Goal: Task Accomplishment & Management: Manage account settings

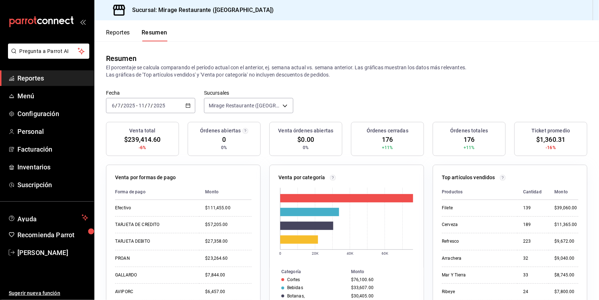
click at [115, 31] on button "Reportes" at bounding box center [118, 35] width 24 height 12
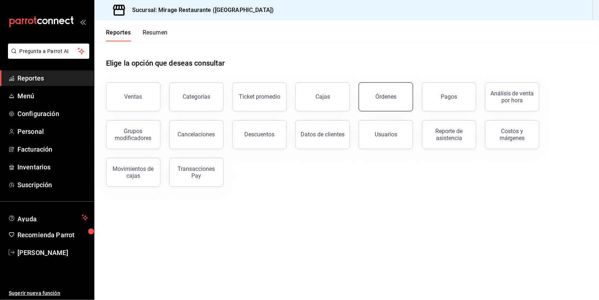
click at [386, 95] on div "Órdenes" at bounding box center [385, 96] width 21 height 7
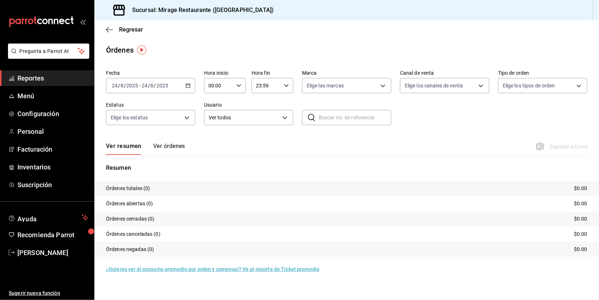
click at [189, 88] on div "[DATE] [DATE] - [DATE] [DATE]" at bounding box center [150, 85] width 89 height 15
click at [142, 182] on li "Rango de fechas" at bounding box center [140, 189] width 68 height 16
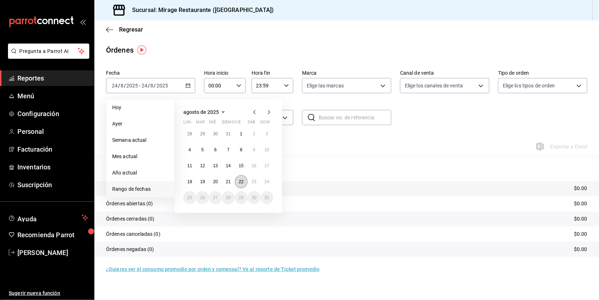
click at [241, 183] on abbr "22" at bounding box center [241, 181] width 5 height 5
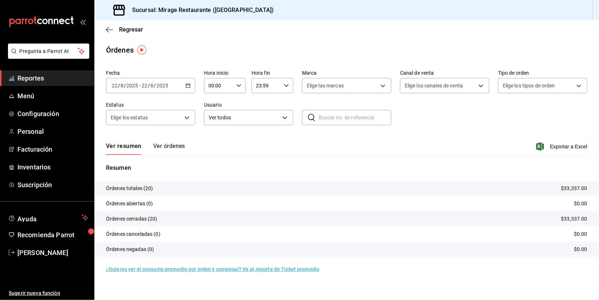
click at [175, 143] on button "Ver órdenes" at bounding box center [169, 149] width 32 height 12
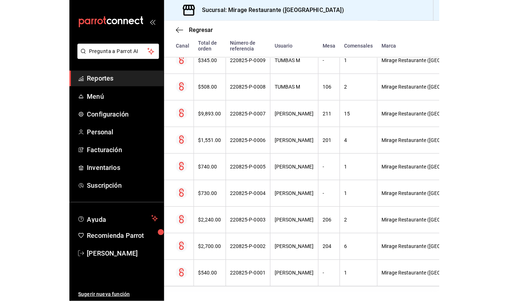
scroll to position [468, 0]
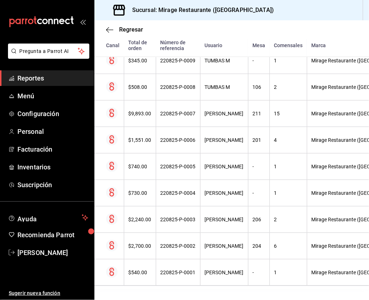
click at [54, 76] on span "Reportes" at bounding box center [52, 78] width 71 height 10
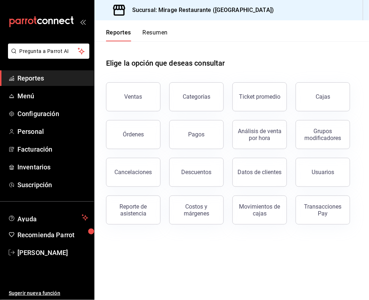
click at [161, 30] on button "Resumen" at bounding box center [155, 35] width 25 height 12
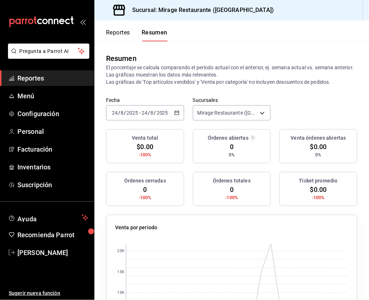
click at [171, 110] on div "[DATE] [DATE] - [DATE] [DATE]" at bounding box center [145, 112] width 78 height 15
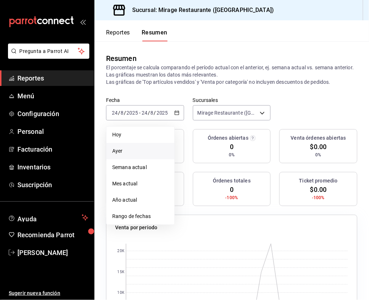
click at [142, 147] on span "Ayer" at bounding box center [140, 151] width 56 height 8
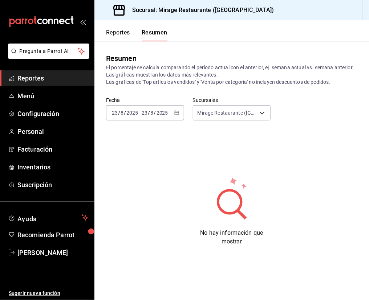
click at [138, 111] on div "[DATE] [DATE]" at bounding box center [125, 113] width 28 height 6
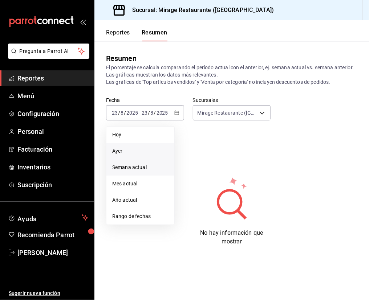
click at [135, 170] on li "Semana actual" at bounding box center [140, 167] width 68 height 16
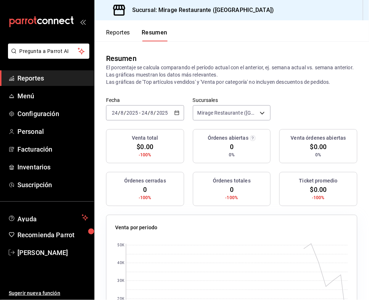
click at [149, 115] on div "[DATE] [DATE] - [DATE] [DATE]" at bounding box center [145, 112] width 78 height 15
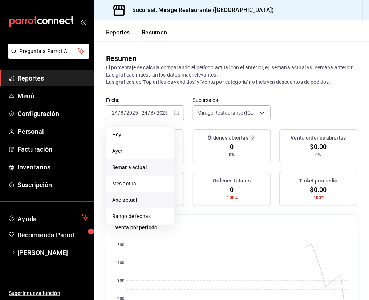
click at [139, 196] on span "Año actual" at bounding box center [140, 200] width 56 height 8
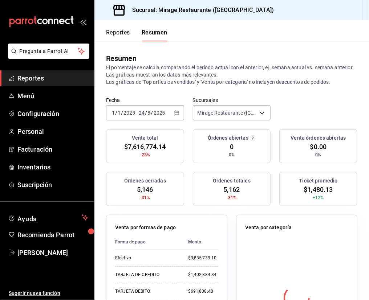
click at [142, 142] on span "$7,616,774.14" at bounding box center [145, 147] width 42 height 10
click at [179, 118] on div "[DATE] [DATE] - [DATE] [DATE]" at bounding box center [145, 112] width 78 height 15
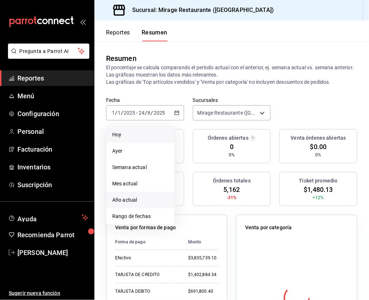
click at [151, 133] on span "Hoy" at bounding box center [140, 135] width 56 height 8
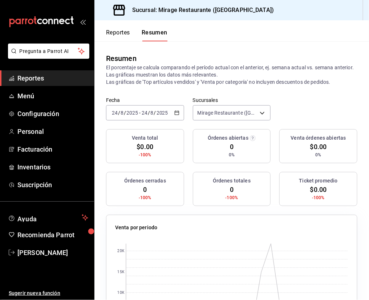
click at [39, 78] on span "Reportes" at bounding box center [52, 78] width 71 height 10
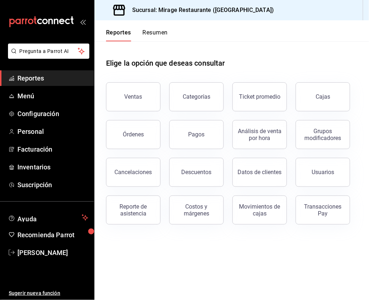
click at [39, 78] on span "Reportes" at bounding box center [52, 78] width 71 height 10
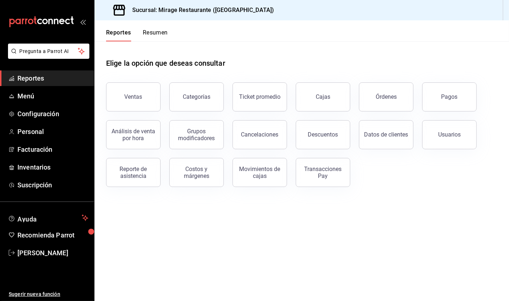
click at [158, 37] on button "Resumen" at bounding box center [155, 35] width 25 height 12
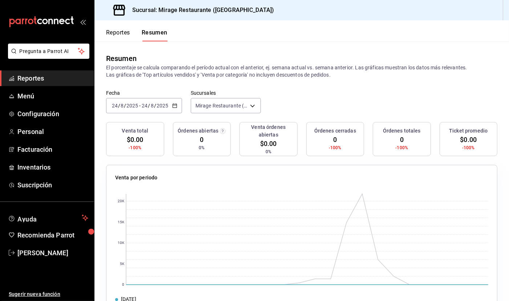
click at [123, 36] on button "Reportes" at bounding box center [118, 35] width 24 height 12
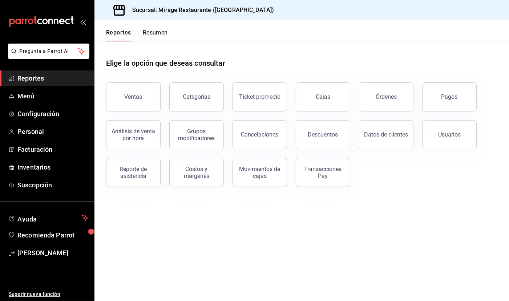
click at [158, 38] on button "Resumen" at bounding box center [155, 35] width 25 height 12
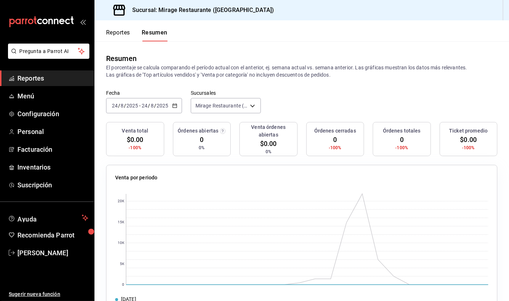
click at [142, 101] on div "[DATE] [DATE] - [DATE] [DATE]" at bounding box center [144, 105] width 76 height 15
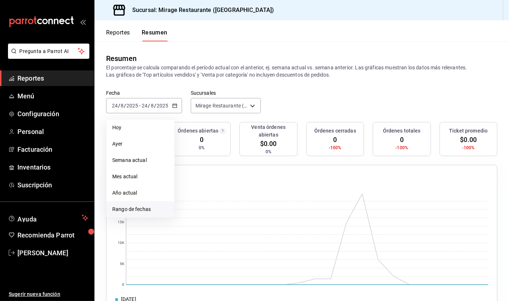
click at [136, 201] on li "Rango de fechas" at bounding box center [140, 209] width 68 height 16
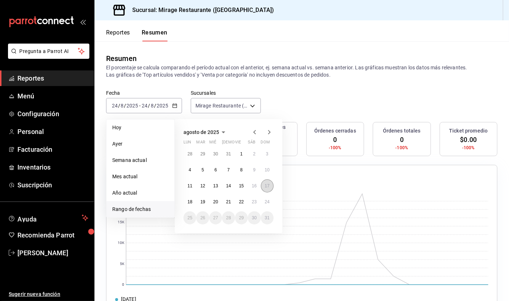
click at [268, 186] on abbr "17" at bounding box center [267, 185] width 5 height 5
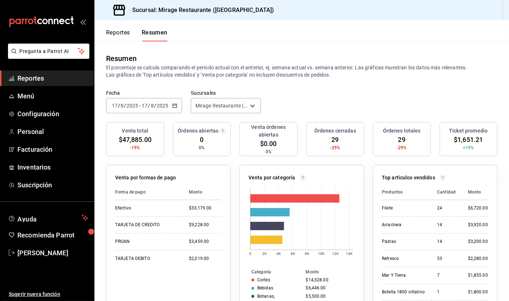
click at [153, 107] on input "8" at bounding box center [152, 106] width 4 height 6
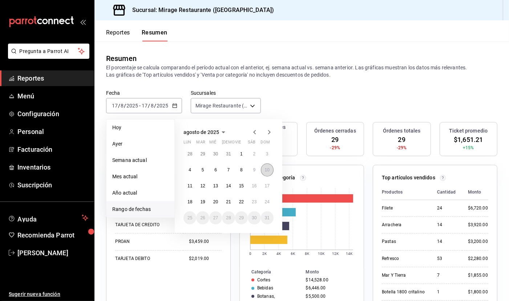
click at [267, 167] on abbr "10" at bounding box center [267, 169] width 5 height 5
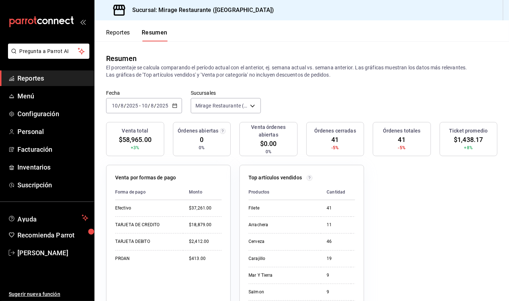
click at [163, 103] on input "2025" at bounding box center [162, 106] width 12 height 6
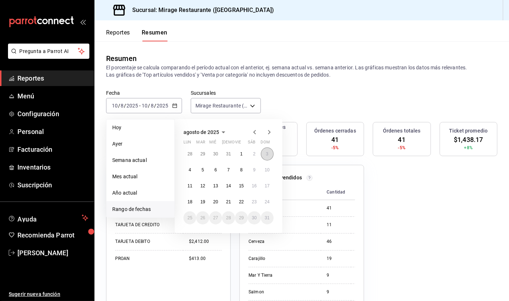
click at [267, 151] on abbr "3" at bounding box center [267, 153] width 3 height 5
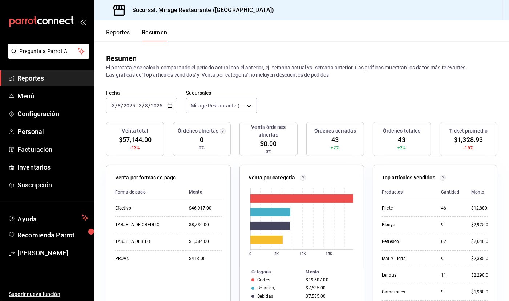
click at [134, 110] on div "[DATE] [DATE] - [DATE] [DATE]" at bounding box center [141, 105] width 71 height 15
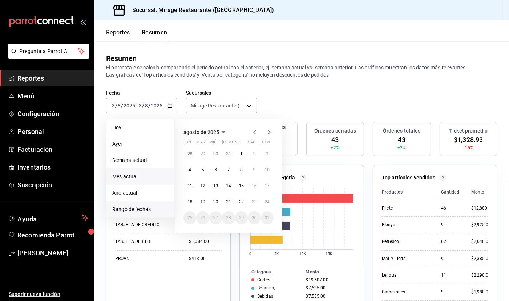
click at [137, 173] on span "Mes actual" at bounding box center [140, 177] width 56 height 8
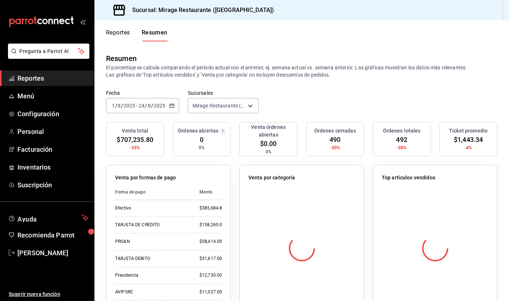
click at [136, 136] on span "$707,235.80" at bounding box center [135, 140] width 36 height 10
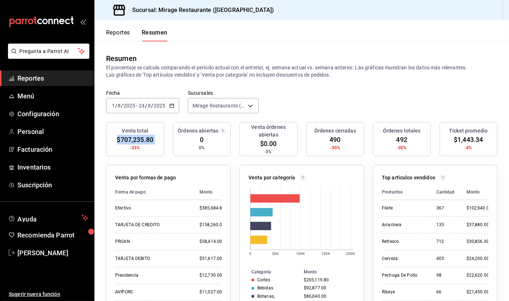
click at [136, 136] on span "$707,235.80" at bounding box center [135, 140] width 36 height 10
click at [167, 104] on div "[DATE] [DATE] - [DATE] [DATE]" at bounding box center [142, 105] width 73 height 15
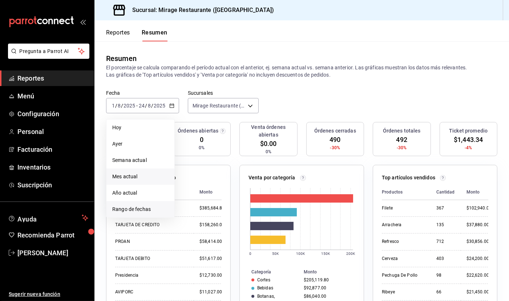
click at [145, 206] on span "Rango de fechas" at bounding box center [140, 210] width 56 height 8
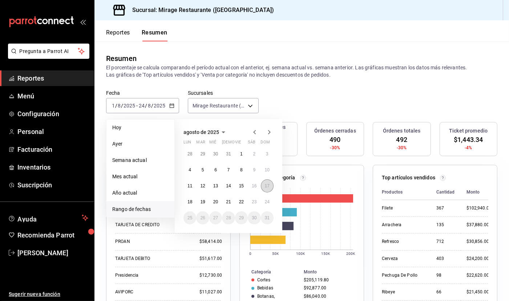
click at [270, 182] on button "17" at bounding box center [267, 185] width 13 height 13
click at [269, 172] on button "10" at bounding box center [267, 169] width 13 height 13
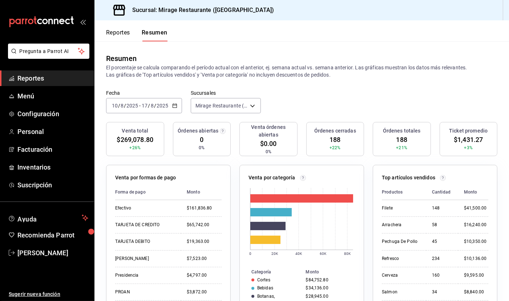
click at [178, 101] on div "[DATE] [DATE] - [DATE] [DATE]" at bounding box center [144, 105] width 76 height 15
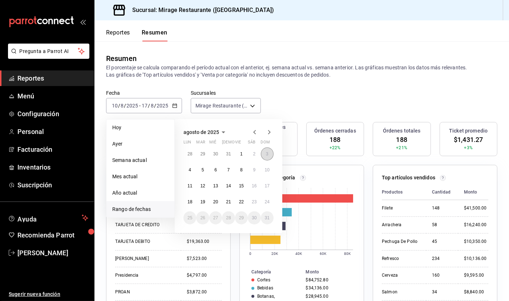
click at [267, 155] on button "3" at bounding box center [267, 153] width 13 height 13
click at [267, 170] on abbr "10" at bounding box center [267, 169] width 5 height 5
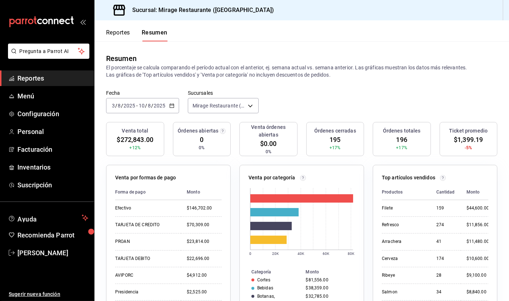
click at [171, 103] on icon "button" at bounding box center [171, 105] width 5 height 5
click at [28, 124] on link "Personal" at bounding box center [47, 132] width 94 height 16
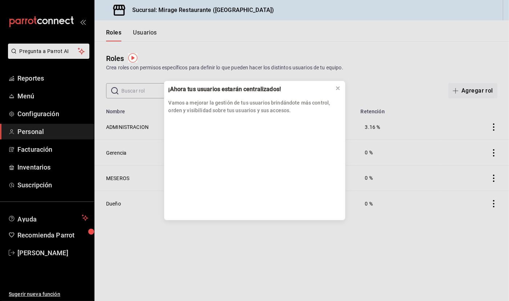
click at [38, 80] on div "¡Ahora tus usuarios estarán centralizados! Vamos a mejorar la gestión de tus us…" at bounding box center [254, 150] width 509 height 301
click at [338, 88] on icon at bounding box center [338, 88] width 6 height 6
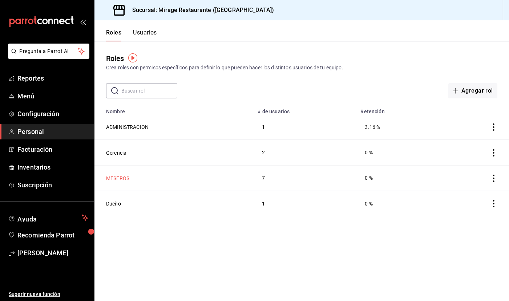
click at [117, 175] on button "MESEROS" at bounding box center [117, 178] width 23 height 7
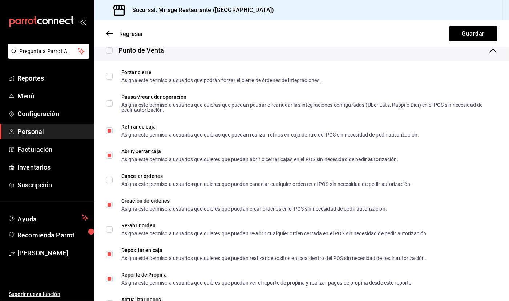
scroll to position [855, 0]
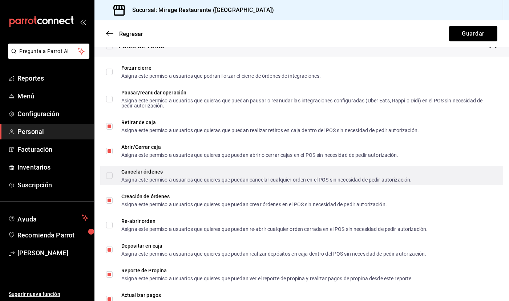
click at [158, 177] on div "Asigna este permiso a usuarios que quieres que puedan cancelar cualquier orden …" at bounding box center [266, 179] width 290 height 5
click at [113, 172] on input "Cancelar órdenes Asigna este permiso a usuarios que quieres que puedan cancelar…" at bounding box center [109, 175] width 7 height 7
click at [106, 172] on input "Cancelar órdenes Asigna este permiso a usuarios que quieres que puedan cancelar…" at bounding box center [109, 175] width 7 height 7
checkbox input "true"
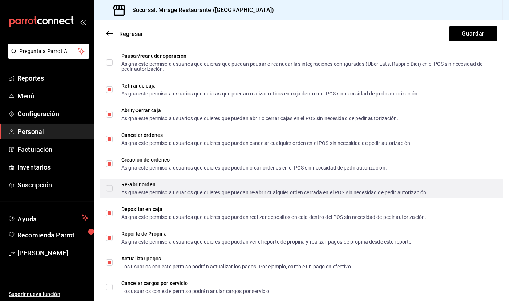
scroll to position [895, 0]
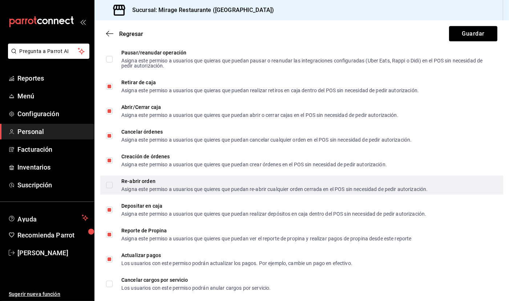
click at [109, 182] on input "Re-abrir orden Asigna este permiso a usuarios que quieres que puedan re-abrir c…" at bounding box center [109, 185] width 7 height 7
checkbox input "true"
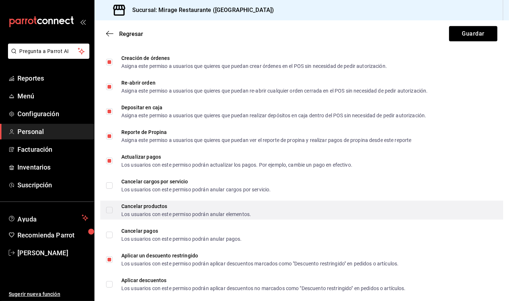
scroll to position [1003, 0]
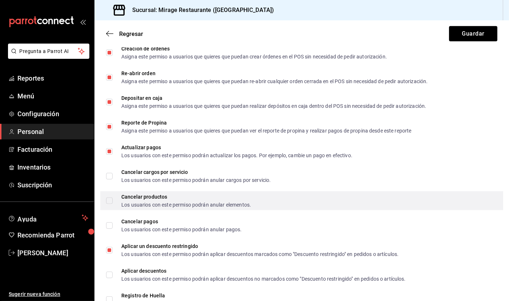
click at [107, 198] on input "Cancelar productos Los usuarios con este permiso podrán anular elementos." at bounding box center [109, 201] width 7 height 7
checkbox input "true"
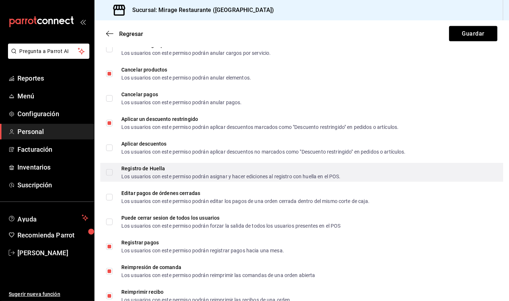
scroll to position [1131, 0]
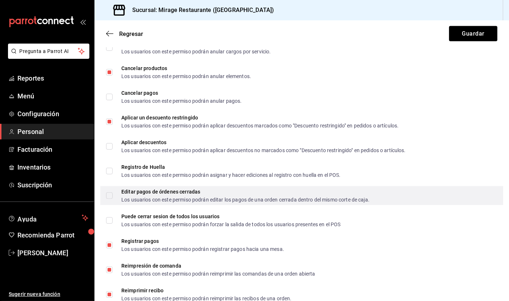
click at [108, 192] on input "Editar pagos de órdenes cerradas Los usuarios con este permiso podrán editar lo…" at bounding box center [109, 195] width 7 height 7
checkbox input "true"
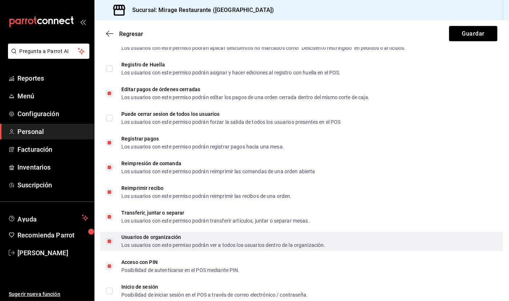
scroll to position [1233, 0]
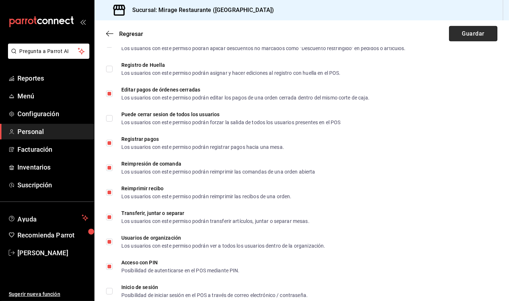
click at [478, 34] on button "Guardar" at bounding box center [473, 33] width 48 height 15
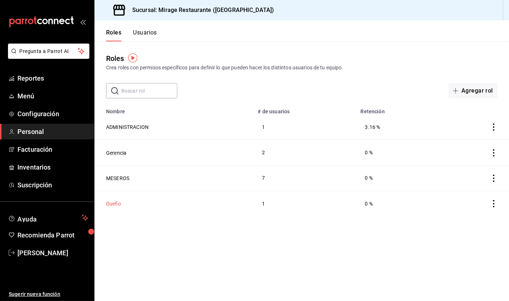
click at [115, 202] on button "Dueño" at bounding box center [113, 203] width 15 height 7
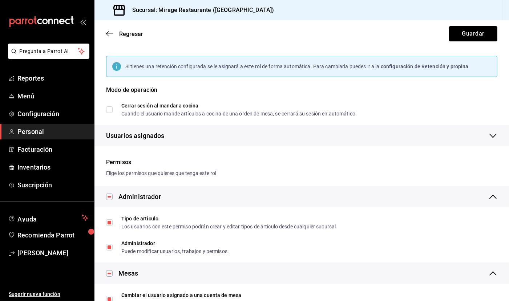
scroll to position [50, 0]
click at [124, 31] on span "Regresar" at bounding box center [131, 34] width 24 height 7
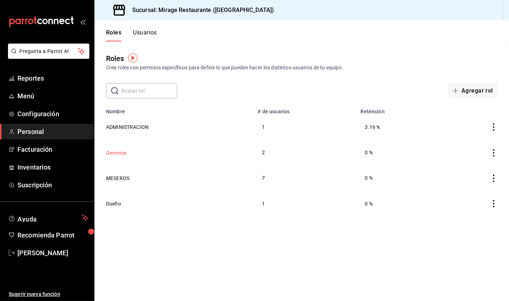
click at [119, 152] on button "Gerencia" at bounding box center [116, 152] width 20 height 7
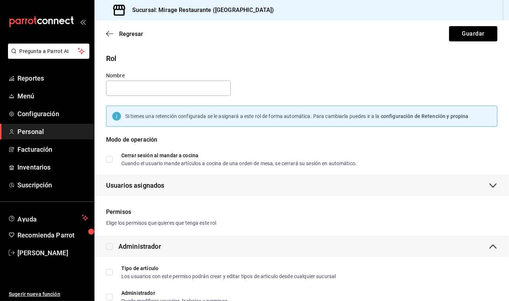
type input "Gerencia"
checkbox input "true"
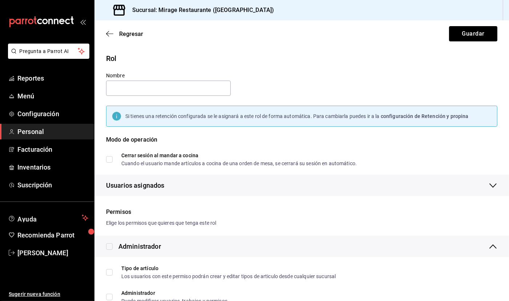
checkbox input "true"
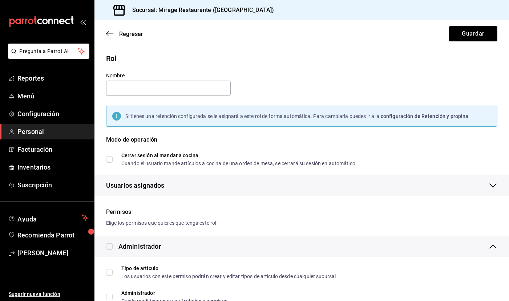
checkbox input "true"
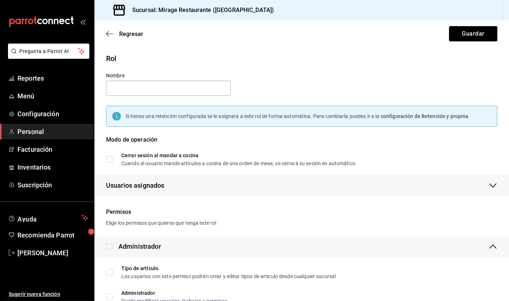
checkbox input "true"
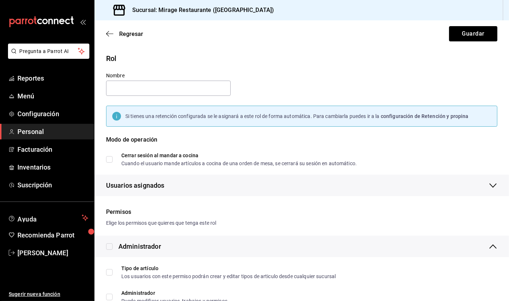
checkbox input "true"
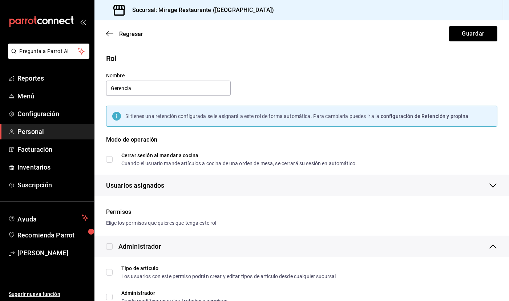
checkbox input "true"
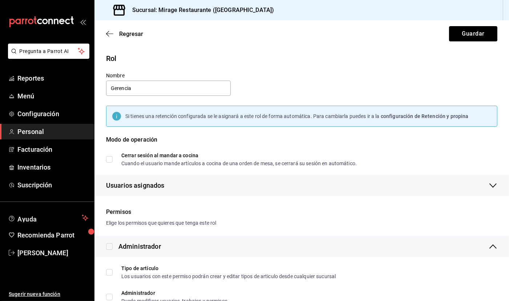
checkbox input "true"
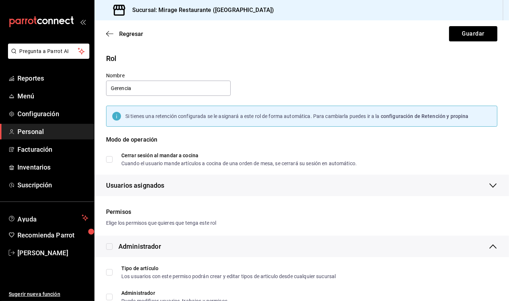
checkbox input "true"
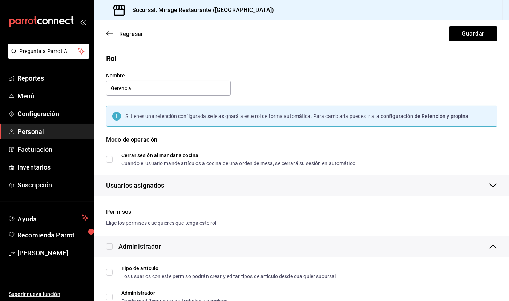
checkbox input "true"
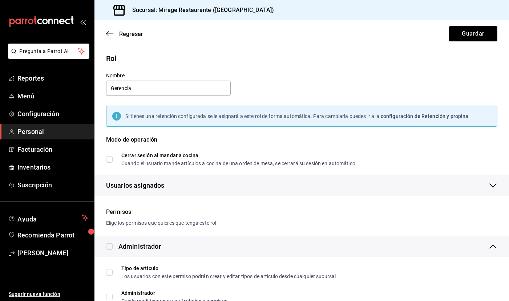
checkbox input "true"
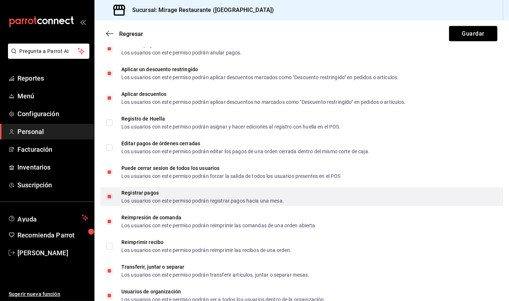
scroll to position [1180, 0]
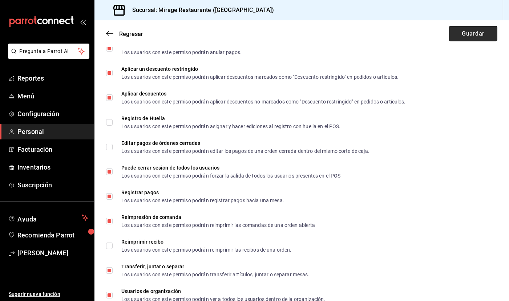
click at [468, 33] on button "Guardar" at bounding box center [473, 33] width 48 height 15
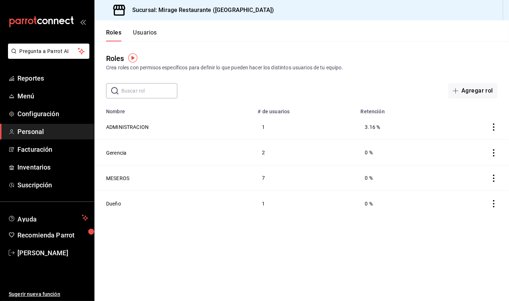
click at [146, 27] on div "Roles Usuarios" at bounding box center [125, 30] width 62 height 21
click at [147, 34] on button "Usuarios" at bounding box center [145, 35] width 24 height 12
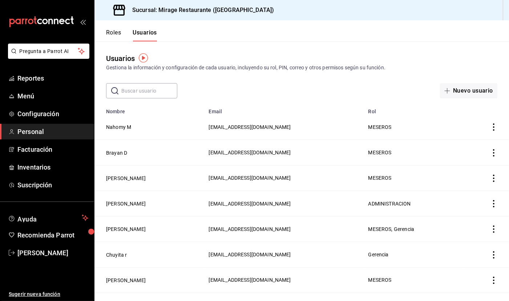
click at [115, 35] on button "Roles" at bounding box center [113, 35] width 15 height 12
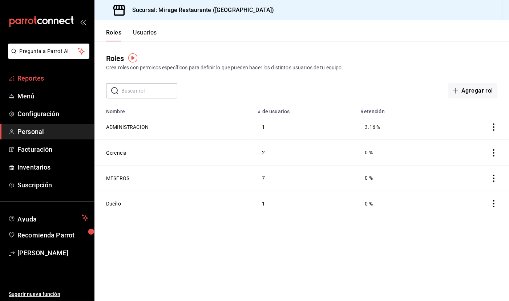
click at [38, 77] on span "Reportes" at bounding box center [52, 78] width 71 height 10
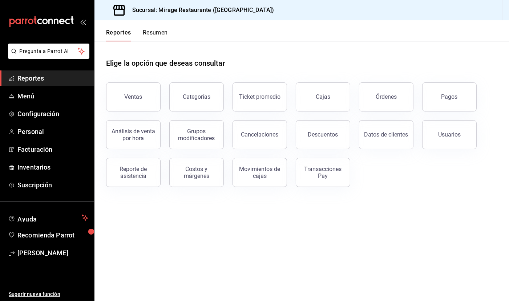
click at [306, 229] on main "Elige la opción que deseas consultar Ventas Categorías Ticket promedio Cajas Ór…" at bounding box center [301, 171] width 414 height 260
click at [153, 33] on button "Resumen" at bounding box center [155, 35] width 25 height 12
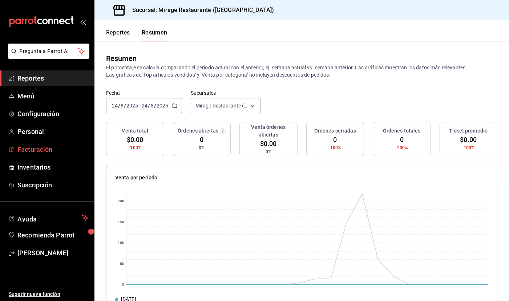
click at [40, 149] on span "Facturación" at bounding box center [52, 150] width 71 height 10
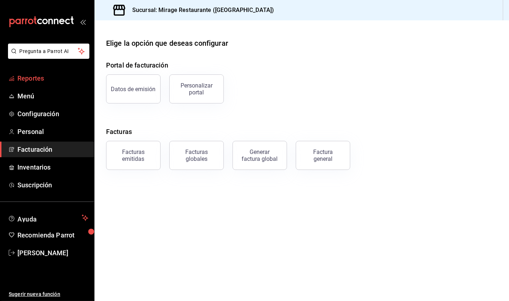
click at [41, 78] on span "Reportes" at bounding box center [52, 78] width 71 height 10
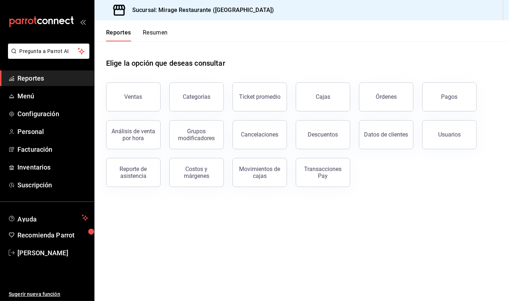
click at [357, 225] on main "Elige la opción que deseas consultar Ventas Categorías Ticket promedio Cajas Ór…" at bounding box center [301, 171] width 414 height 260
click at [32, 74] on span "Reportes" at bounding box center [52, 78] width 71 height 10
click at [229, 232] on main "Elige la opción que deseas consultar Ventas Categorías Ticket promedio Cajas Ór…" at bounding box center [301, 171] width 414 height 260
click at [309, 103] on button "Cajas" at bounding box center [323, 96] width 54 height 29
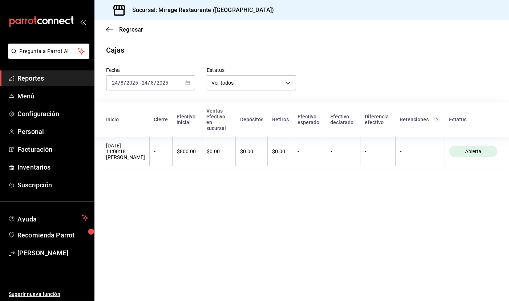
click at [178, 82] on div "[DATE] [DATE] - [DATE] [DATE]" at bounding box center [150, 82] width 89 height 15
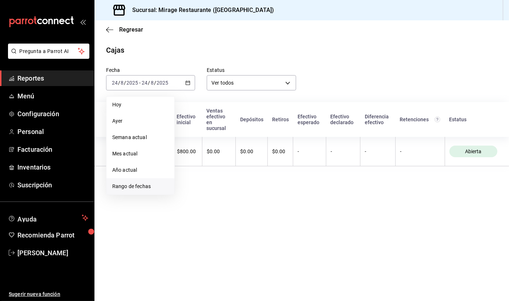
click at [136, 183] on span "Rango de fechas" at bounding box center [140, 187] width 56 height 8
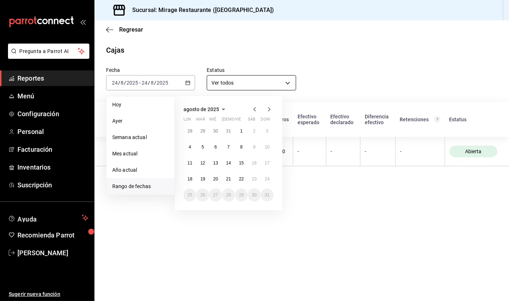
click at [239, 83] on body "Pregunta a Parrot AI Reportes Menú Configuración Personal Facturación Inventari…" at bounding box center [254, 150] width 509 height 301
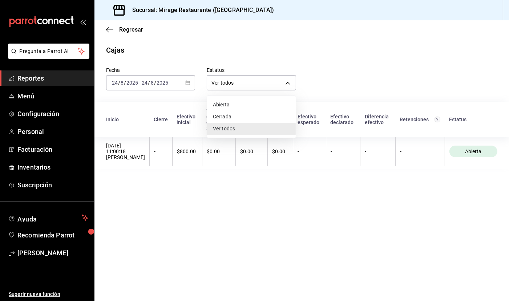
click at [188, 131] on div at bounding box center [254, 150] width 509 height 301
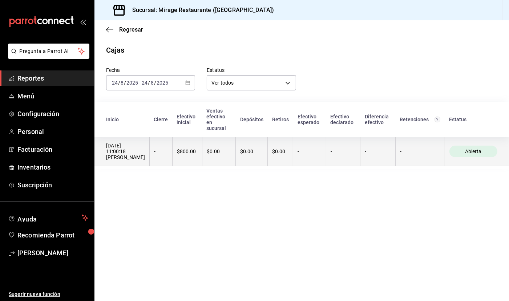
click at [228, 149] on div "$0.00" at bounding box center [219, 152] width 25 height 6
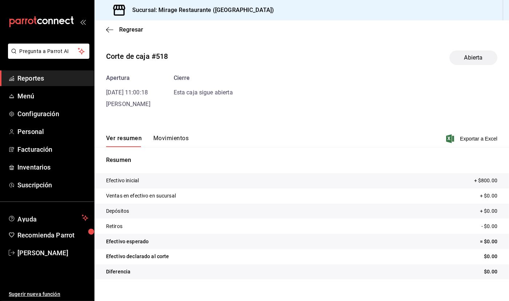
click at [170, 141] on button "Movimientos" at bounding box center [170, 141] width 35 height 12
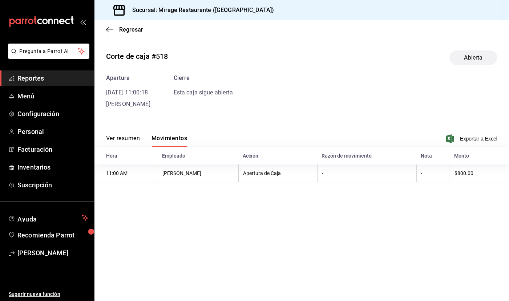
click at [39, 75] on span "Reportes" at bounding box center [52, 78] width 71 height 10
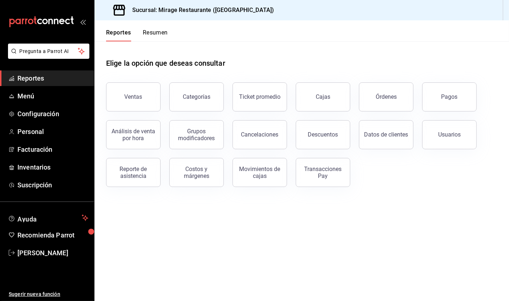
click at [407, 190] on div "Elige la opción que deseas consultar Ventas Categorías Ticket promedio Cajas Ór…" at bounding box center [301, 119] width 414 height 157
click at [254, 44] on div "Elige la opción que deseas consultar" at bounding box center [301, 57] width 391 height 32
click at [157, 32] on button "Resumen" at bounding box center [155, 35] width 25 height 12
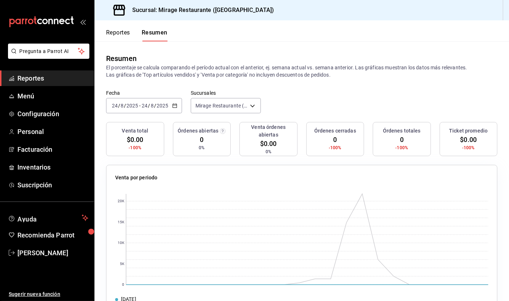
click at [118, 32] on button "Reportes" at bounding box center [118, 35] width 24 height 12
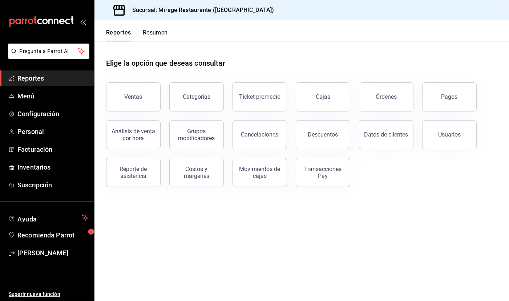
click at [159, 32] on button "Resumen" at bounding box center [155, 35] width 25 height 12
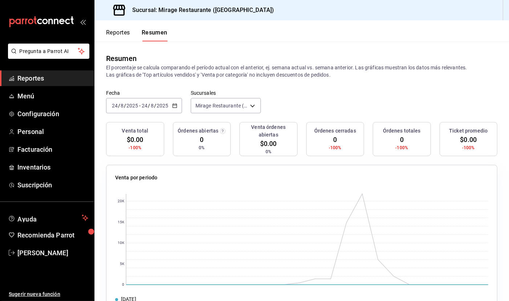
click at [122, 35] on button "Reportes" at bounding box center [118, 35] width 24 height 12
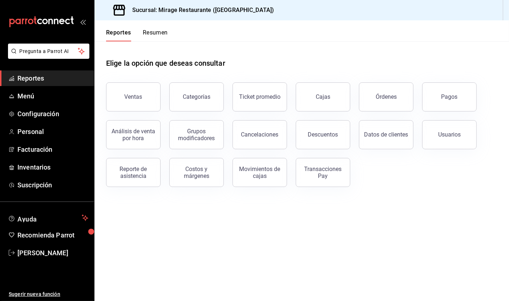
click at [159, 30] on button "Resumen" at bounding box center [155, 35] width 25 height 12
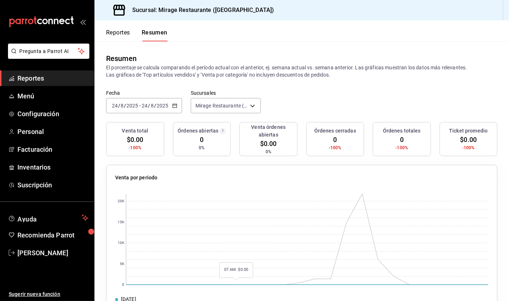
click at [231, 197] on rect at bounding box center [307, 239] width 362 height 91
click at [267, 190] on rect at bounding box center [301, 239] width 373 height 98
click at [46, 80] on span "Reportes" at bounding box center [52, 78] width 71 height 10
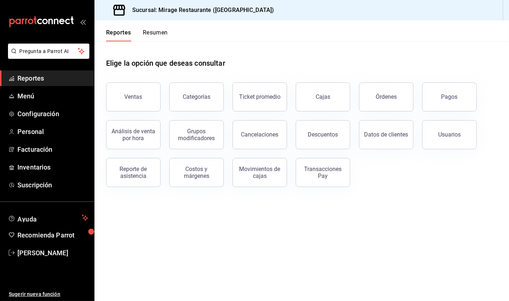
click at [164, 30] on button "Resumen" at bounding box center [155, 35] width 25 height 12
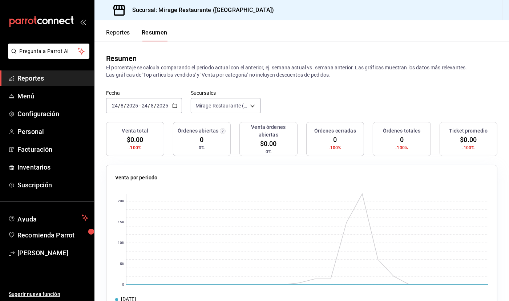
click at [176, 105] on \(Stroke\) "button" at bounding box center [174, 105] width 4 height 0
click at [145, 128] on span "Hoy" at bounding box center [140, 128] width 56 height 8
click at [150, 107] on input "8" at bounding box center [152, 106] width 4 height 6
click at [142, 142] on span "Ayer" at bounding box center [140, 144] width 56 height 8
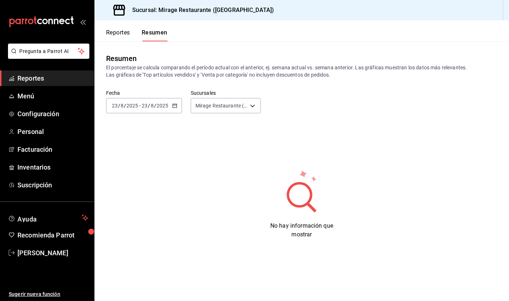
click at [152, 103] on input "8" at bounding box center [152, 106] width 4 height 6
click at [146, 192] on span "Año actual" at bounding box center [140, 193] width 56 height 8
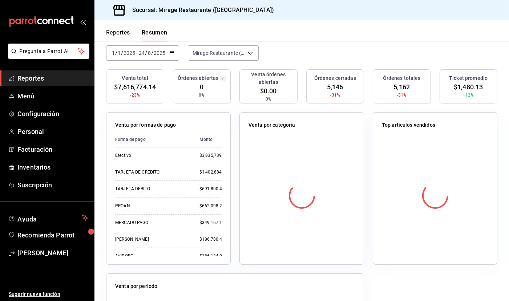
scroll to position [56, 0]
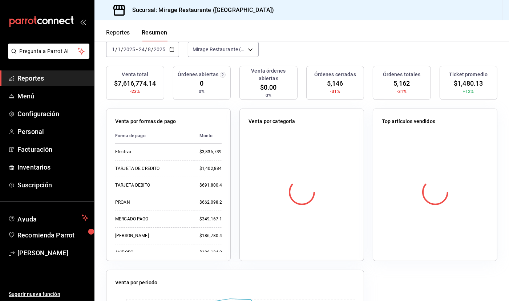
click at [37, 79] on span "Reportes" at bounding box center [52, 78] width 71 height 10
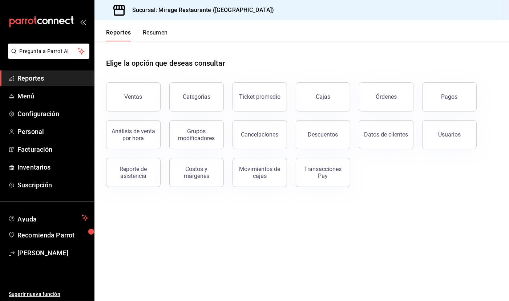
click at [186, 58] on h1 "Elige la opción que deseas consultar" at bounding box center [165, 63] width 119 height 11
click at [265, 98] on div "Ticket promedio" at bounding box center [259, 96] width 41 height 7
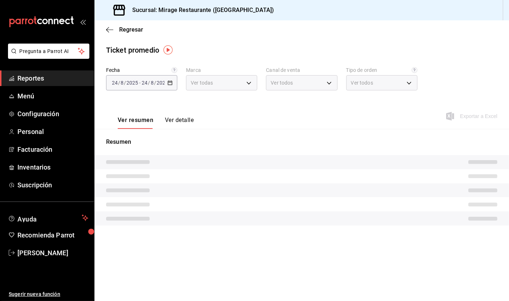
type input "fd44f9d9-2552-44ba-a783-b01c8222cad6"
type input "PARROT,UBER_EATS,RAPPI,DIDI_FOOD,ONLINE"
type input "f02ef5ec-885e-45c8-8523-1d5e34e61dda,b1d64be9-7d97-45eb-8c94-2b0359ed553b,fa1d2…"
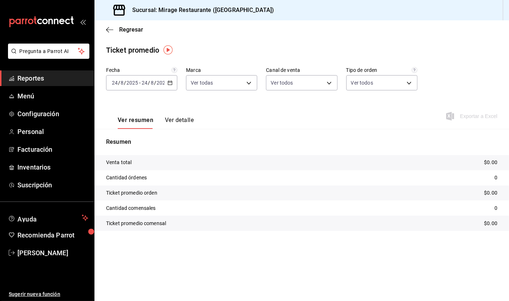
click at [171, 85] on div "[DATE] [DATE] - [DATE] [DATE]" at bounding box center [141, 82] width 71 height 15
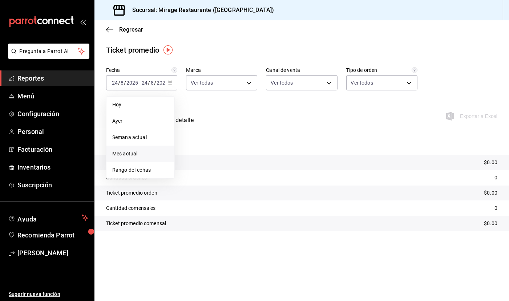
click at [143, 146] on li "Mes actual" at bounding box center [140, 154] width 68 height 16
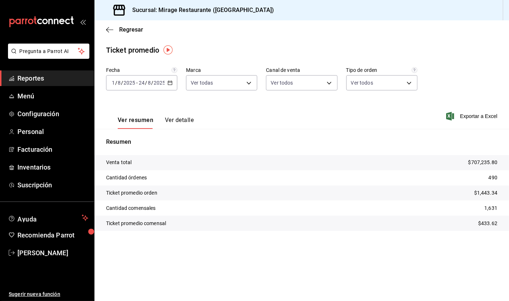
click at [482, 220] on p "$433.62" at bounding box center [487, 224] width 19 height 8
click at [166, 84] on div "[DATE] [DATE] - [DATE] [DATE]" at bounding box center [141, 82] width 71 height 15
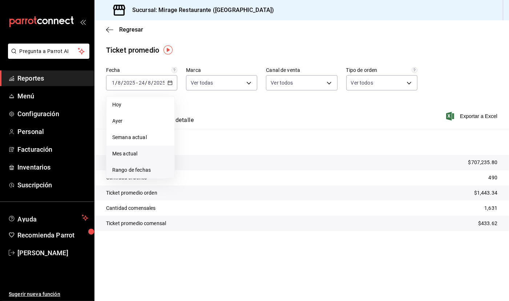
click at [141, 166] on span "Rango de fechas" at bounding box center [140, 170] width 56 height 8
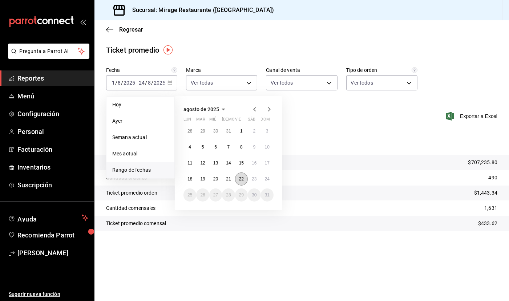
click at [243, 178] on abbr "22" at bounding box center [241, 178] width 5 height 5
click at [253, 106] on icon "button" at bounding box center [254, 109] width 9 height 9
click at [253, 106] on icon "button" at bounding box center [254, 110] width 9 height 9
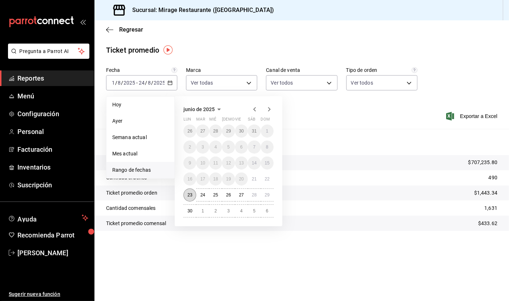
click at [185, 190] on button "23" at bounding box center [189, 194] width 13 height 13
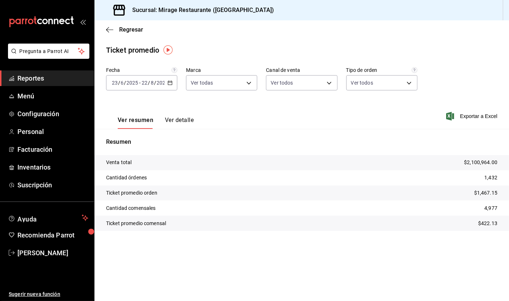
click at [172, 119] on button "Ver detalle" at bounding box center [179, 123] width 29 height 12
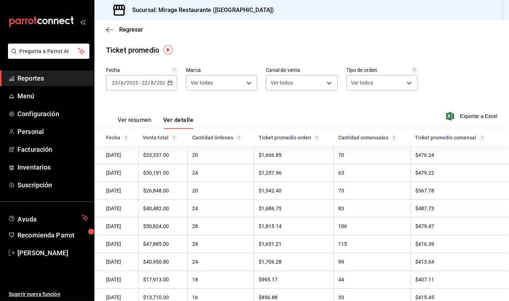
click at [139, 120] on button "Ver resumen" at bounding box center [135, 123] width 34 height 12
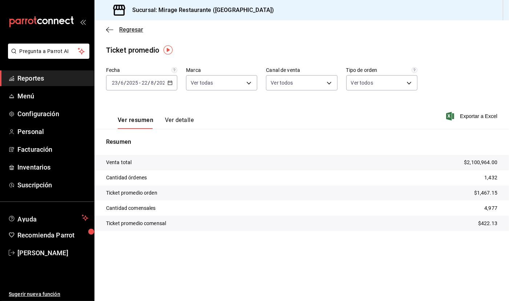
click at [134, 28] on span "Regresar" at bounding box center [131, 29] width 24 height 7
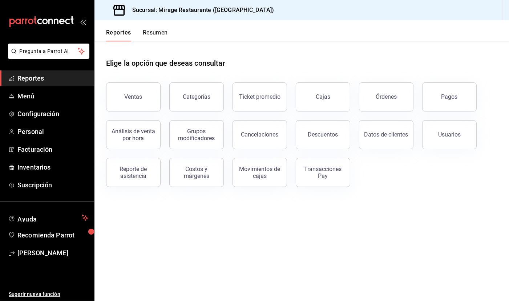
click at [158, 34] on button "Resumen" at bounding box center [155, 35] width 25 height 12
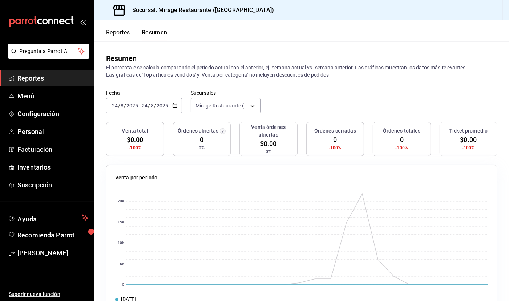
click at [117, 35] on button "Reportes" at bounding box center [118, 35] width 24 height 12
